Goal: Find specific page/section: Find specific page/section

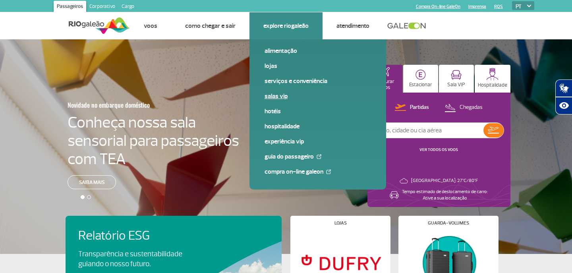
click at [273, 97] on link "Salas VIP" at bounding box center [318, 96] width 107 height 9
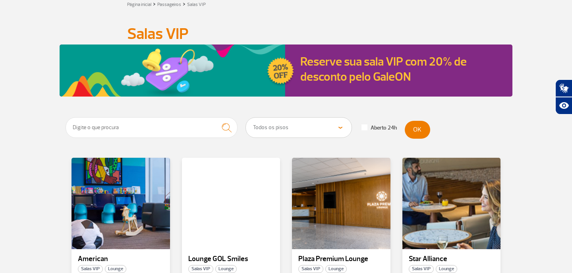
scroll to position [73, 0]
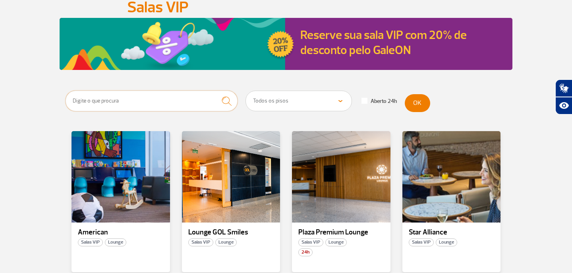
click at [147, 102] on input "text" at bounding box center [152, 101] width 172 height 21
type input "a"
click at [227, 101] on button "submit" at bounding box center [227, 101] width 22 height 21
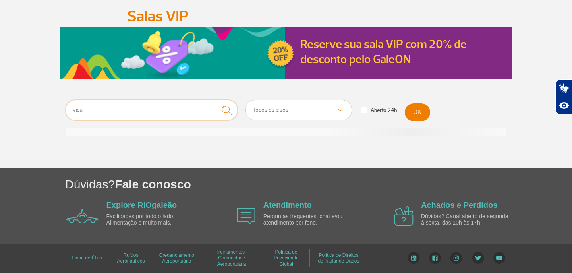
scroll to position [64, 0]
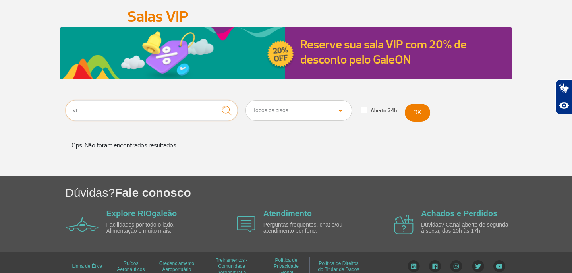
type input "v"
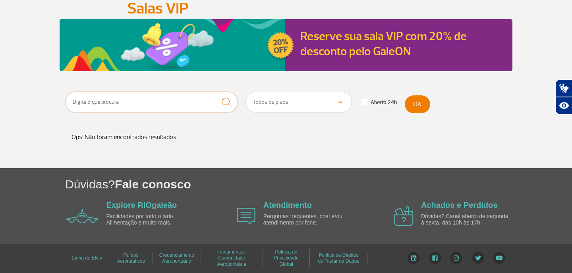
scroll to position [72, 0]
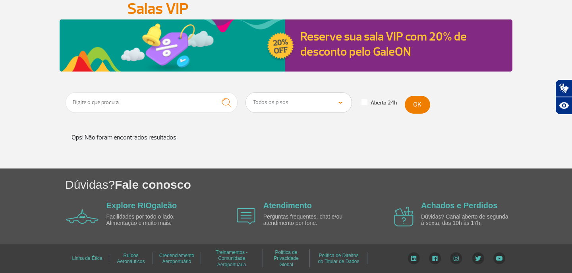
click at [423, 99] on button "OK" at bounding box center [417, 105] width 25 height 18
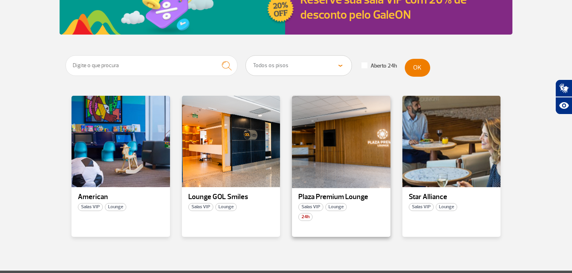
scroll to position [117, 0]
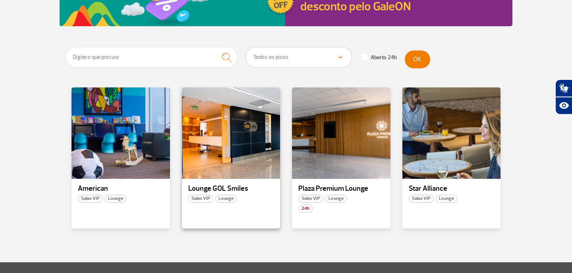
click at [227, 200] on span "Lounge" at bounding box center [225, 199] width 21 height 8
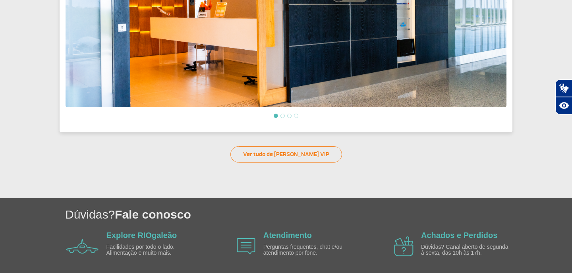
scroll to position [369, 0]
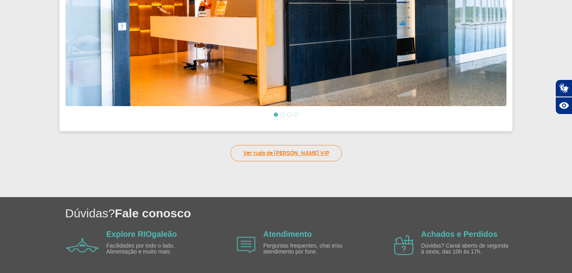
click at [295, 151] on link "Ver tudo de Salas VIP" at bounding box center [287, 153] width 112 height 16
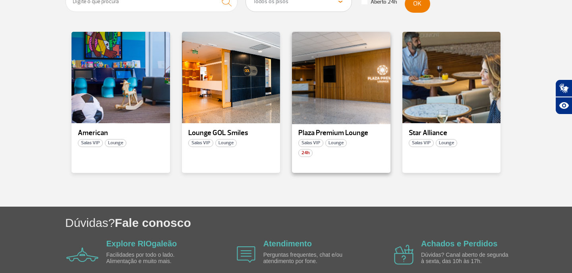
scroll to position [146, 0]
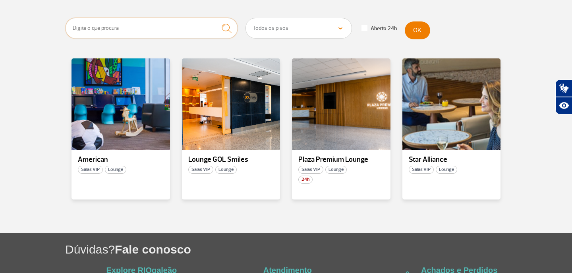
click at [85, 32] on input "text" at bounding box center [152, 28] width 172 height 21
type input "voo domestico"
click at [227, 28] on button "submit" at bounding box center [227, 28] width 22 height 21
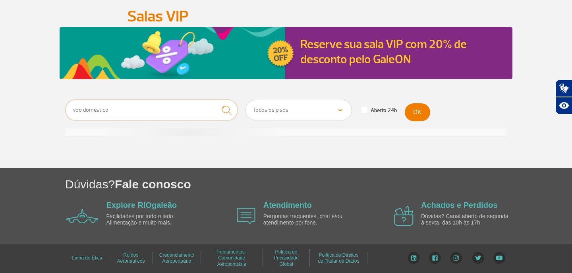
scroll to position [64, 0]
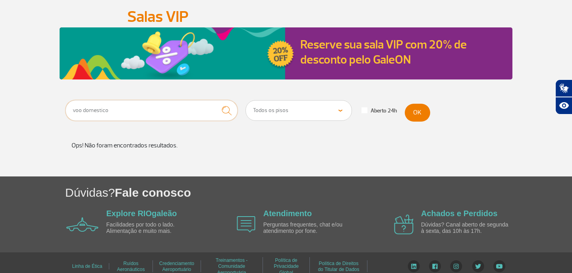
drag, startPoint x: 119, startPoint y: 107, endPoint x: 68, endPoint y: 99, distance: 51.4
click at [68, 99] on app-paragraphs "Salas VIP Salas VIP Reserve sua sala VIP com 20% de desconto pelo GaleON voo do…" at bounding box center [286, 87] width 572 height 178
